Goal: Find specific page/section: Find specific page/section

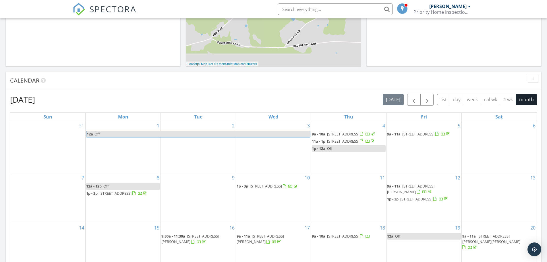
scroll to position [172, 0]
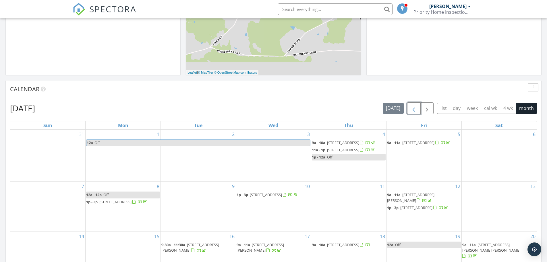
click at [413, 110] on span "button" at bounding box center [413, 108] width 7 height 7
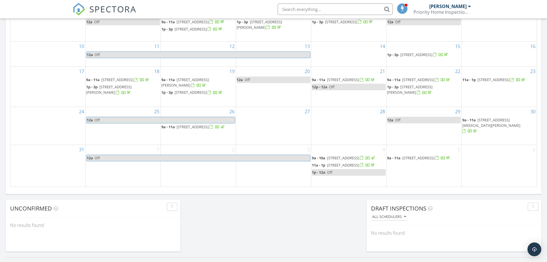
scroll to position [345, 0]
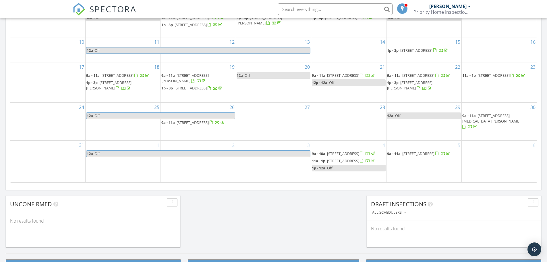
click at [509, 115] on span "502 Doral Dr, Bethany Beach 19930" at bounding box center [491, 118] width 58 height 11
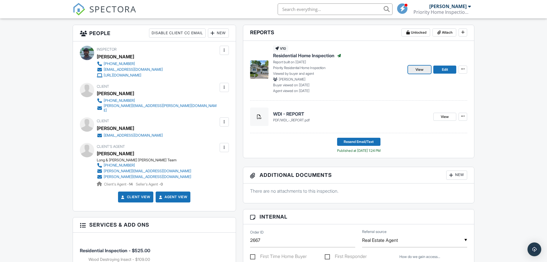
click at [419, 67] on span "View" at bounding box center [420, 70] width 8 height 6
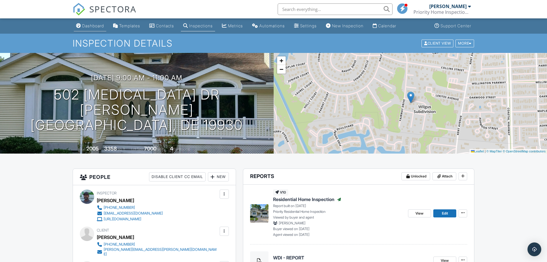
click at [99, 23] on link "Dashboard" at bounding box center [90, 26] width 32 height 11
